Goal: Obtain resource: Download file/media

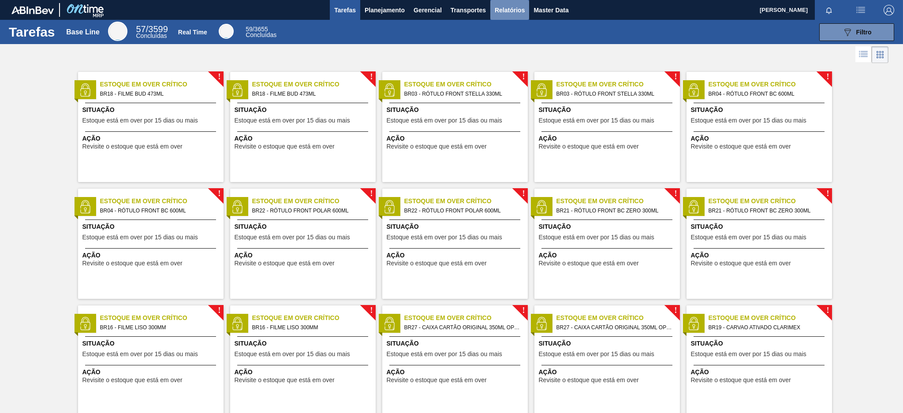
click at [505, 10] on span "Relatórios" at bounding box center [510, 10] width 30 height 11
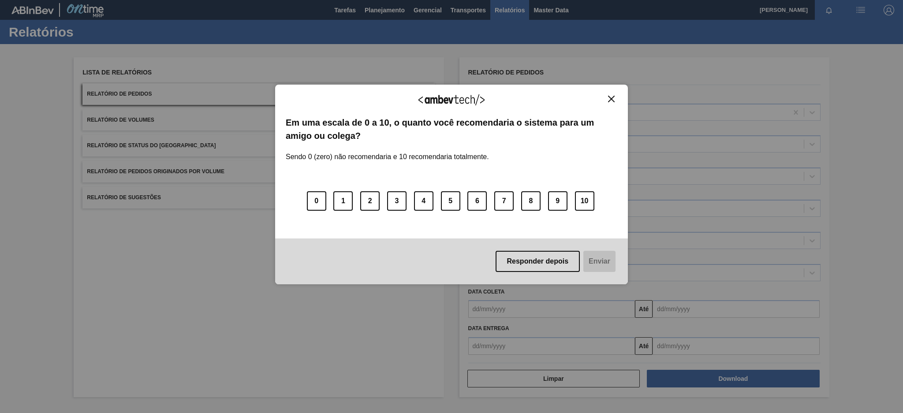
click at [610, 101] on img "Close" at bounding box center [611, 99] width 7 height 7
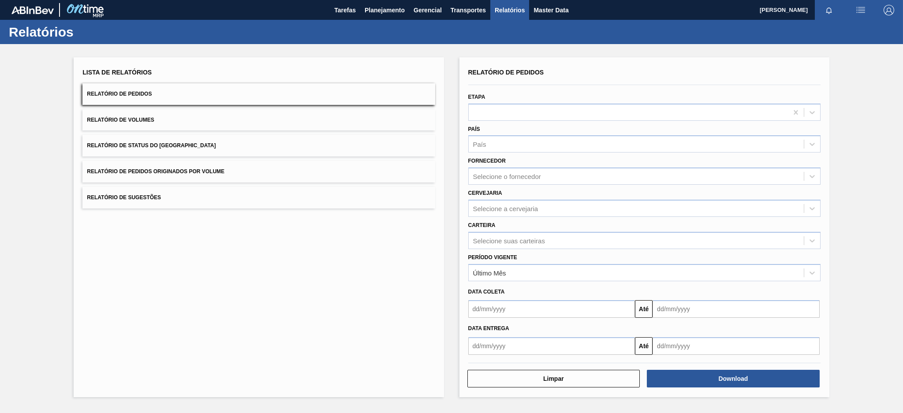
click at [194, 166] on button "Relatório de Pedidos Originados por Volume" at bounding box center [258, 172] width 352 height 22
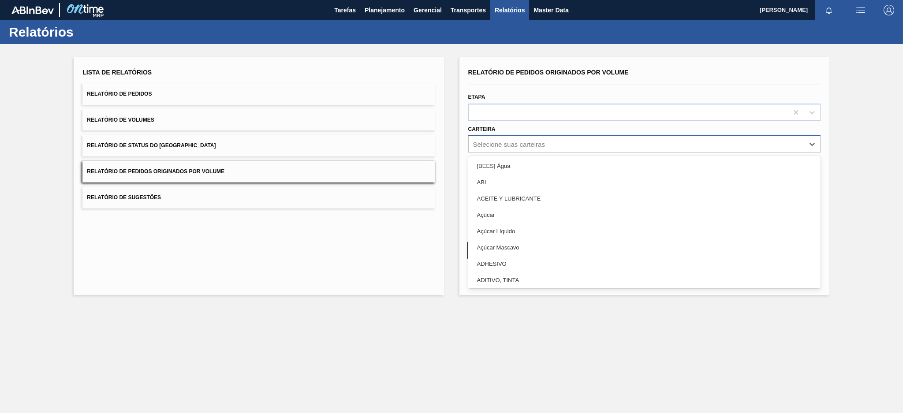
click at [538, 146] on div "Selecione suas carteiras" at bounding box center [509, 144] width 72 height 7
type input "pre"
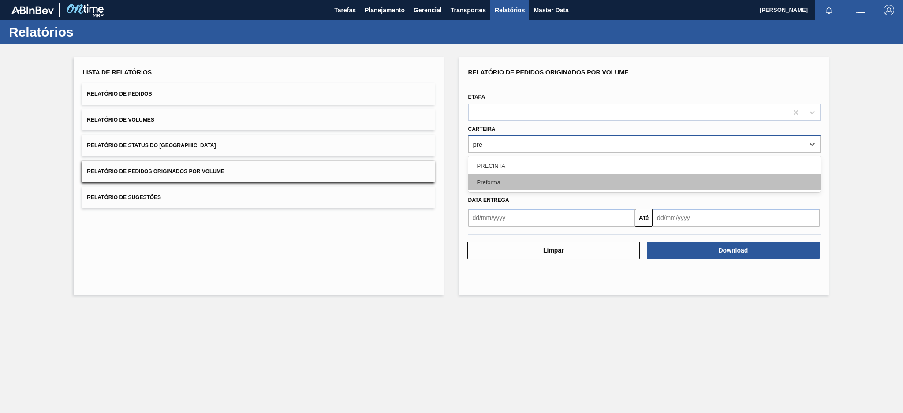
click at [503, 176] on div "Preforma" at bounding box center [644, 182] width 352 height 16
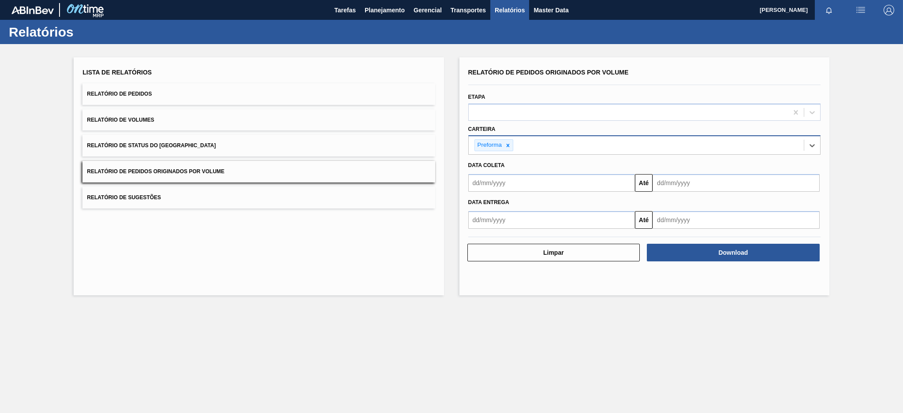
click at [502, 189] on input "text" at bounding box center [551, 183] width 167 height 18
click at [476, 203] on button "Previous Month" at bounding box center [476, 204] width 6 height 6
click at [476, 277] on div "17" at bounding box center [479, 275] width 12 height 12
type input "[DATE]"
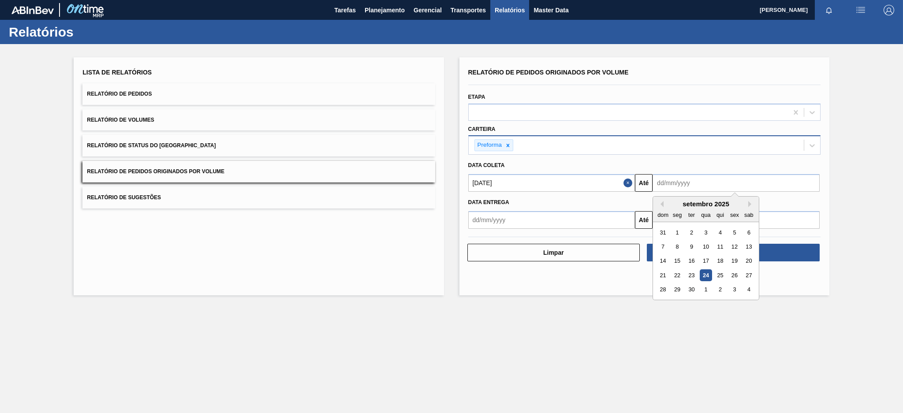
click at [694, 182] on input "text" at bounding box center [735, 183] width 167 height 18
click at [702, 276] on div "24" at bounding box center [706, 275] width 12 height 12
type input "[DATE]"
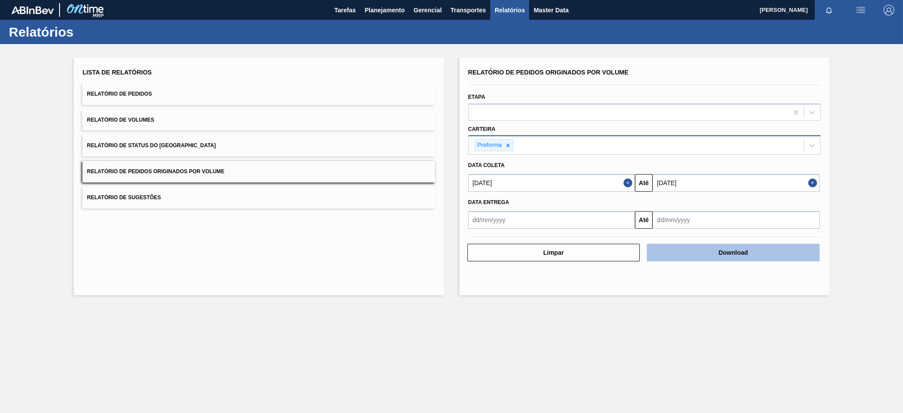
click at [724, 255] on button "Download" at bounding box center [733, 253] width 173 height 18
